Goal: Information Seeking & Learning: Find specific fact

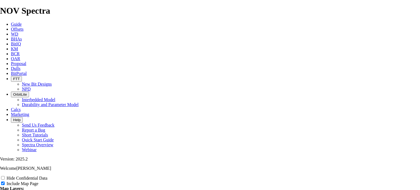
scroll to position [684, 0]
click at [24, 27] on span "Offsets" at bounding box center [17, 29] width 13 height 5
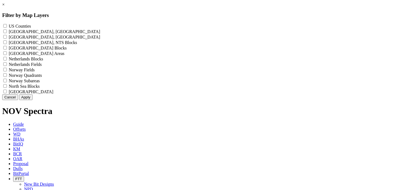
click at [31, 28] on label "US Counties - ()" at bounding box center [20, 26] width 22 height 5
click at [7, 28] on Counties "US Counties - ()" at bounding box center [5, 26] width 4 height 4
checkbox Counties "true"
click at [33, 100] on button "Apply" at bounding box center [25, 97] width 13 height 6
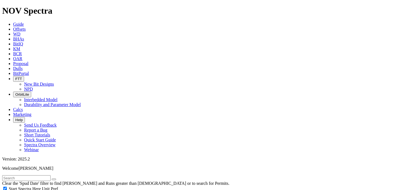
scroll to position [230, 0]
select select "11"
checkbox input "false"
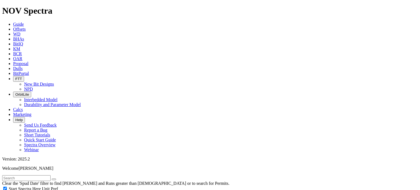
select select "? number:11 ?"
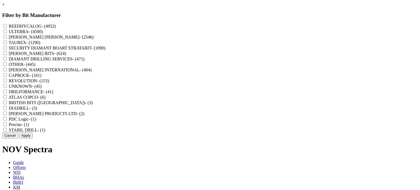
click at [56, 25] on label "REEDHYCALOG - (4952)" at bounding box center [32, 26] width 47 height 5
click at [7, 25] on input "REEDHYCALOG - (4952)" at bounding box center [5, 26] width 4 height 4
checkbox input "true"
click at [33, 138] on button "Apply" at bounding box center [25, 136] width 13 height 6
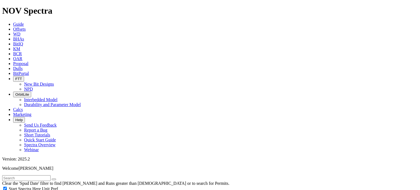
scroll to position [110, 0]
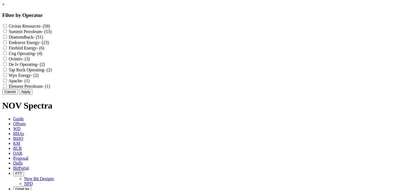
click at [42, 56] on label "Cog Operating - (4)" at bounding box center [26, 53] width 34 height 5
click at [7, 55] on Operating "Cog Operating - (4)" at bounding box center [5, 53] width 4 height 4
checkbox Operating "true"
click at [33, 95] on button "Apply" at bounding box center [25, 92] width 13 height 6
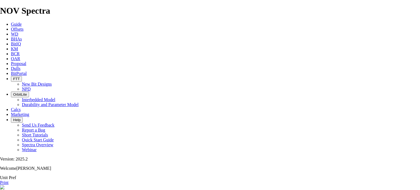
click at [8, 180] on link "Print" at bounding box center [4, 182] width 8 height 5
drag, startPoint x: 154, startPoint y: 57, endPoint x: 113, endPoint y: 59, distance: 40.5
copy div "Well Name EAGLE PASS A3 5901LH"
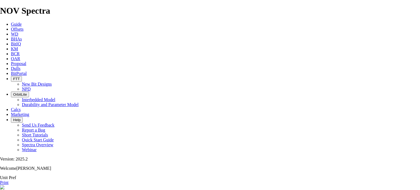
paste input "Well Name EAGLE PASS A3 5901LH"
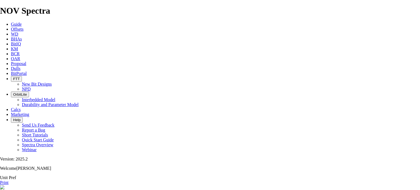
drag, startPoint x: 190, startPoint y: 37, endPoint x: 137, endPoint y: 41, distance: 53.5
type input "EAGLE PASS A3 5901LH"
click at [8, 180] on link "Print" at bounding box center [4, 182] width 8 height 5
